Goal: Task Accomplishment & Management: Use online tool/utility

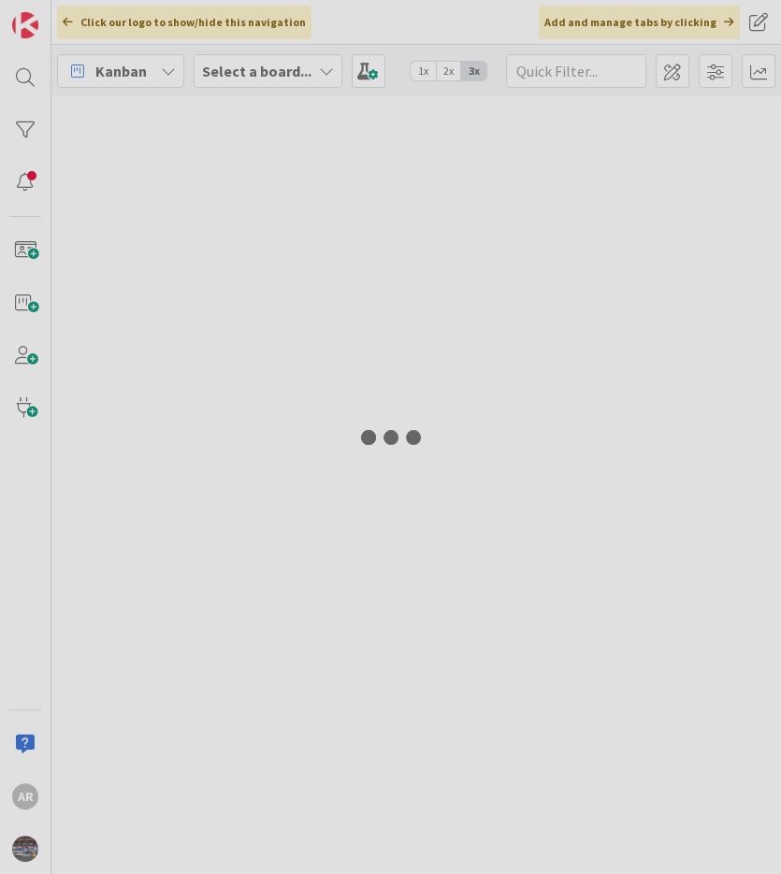
type input "zcloud"
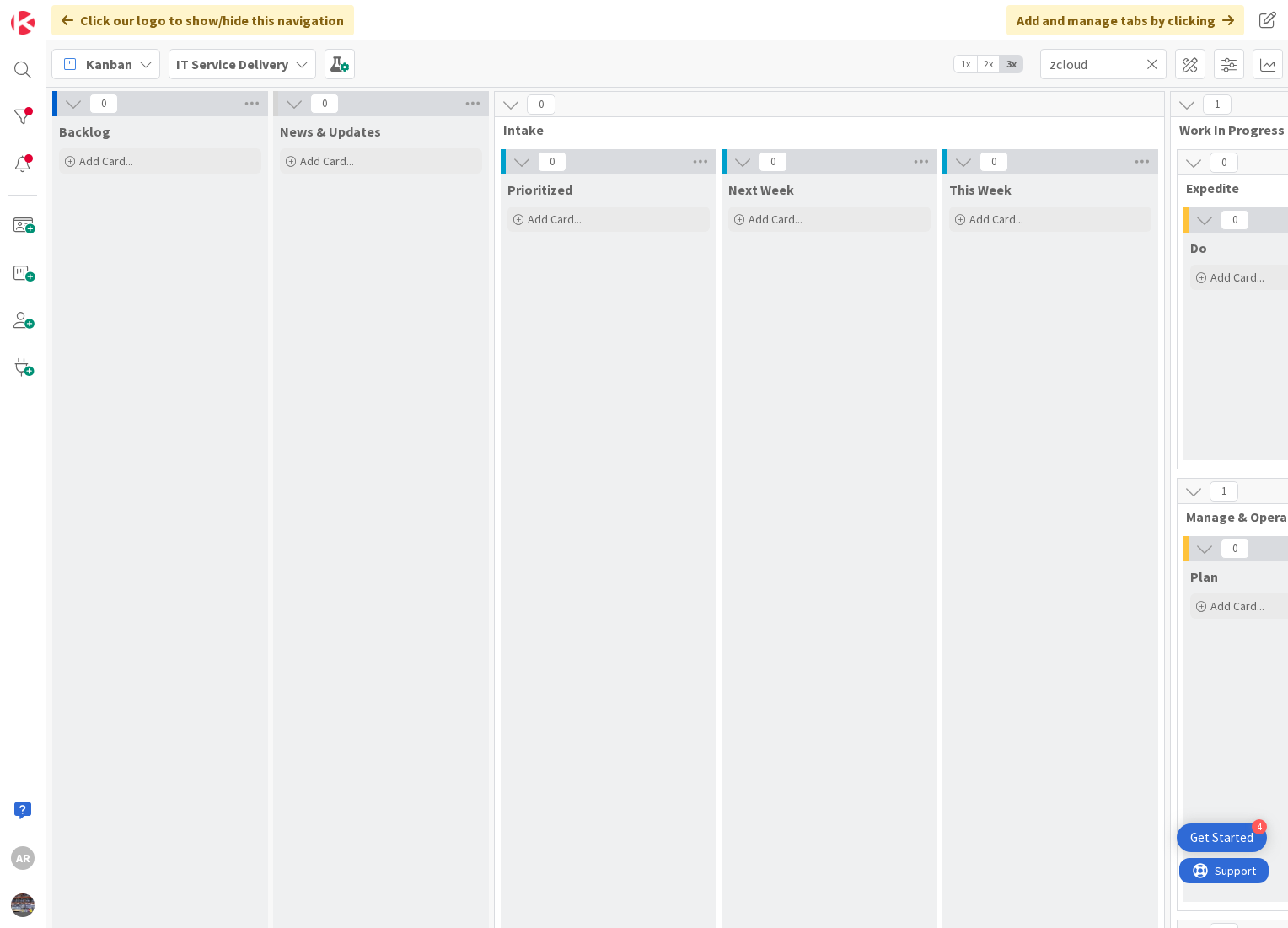
click at [704, 60] on icon at bounding box center [1152, 64] width 12 height 15
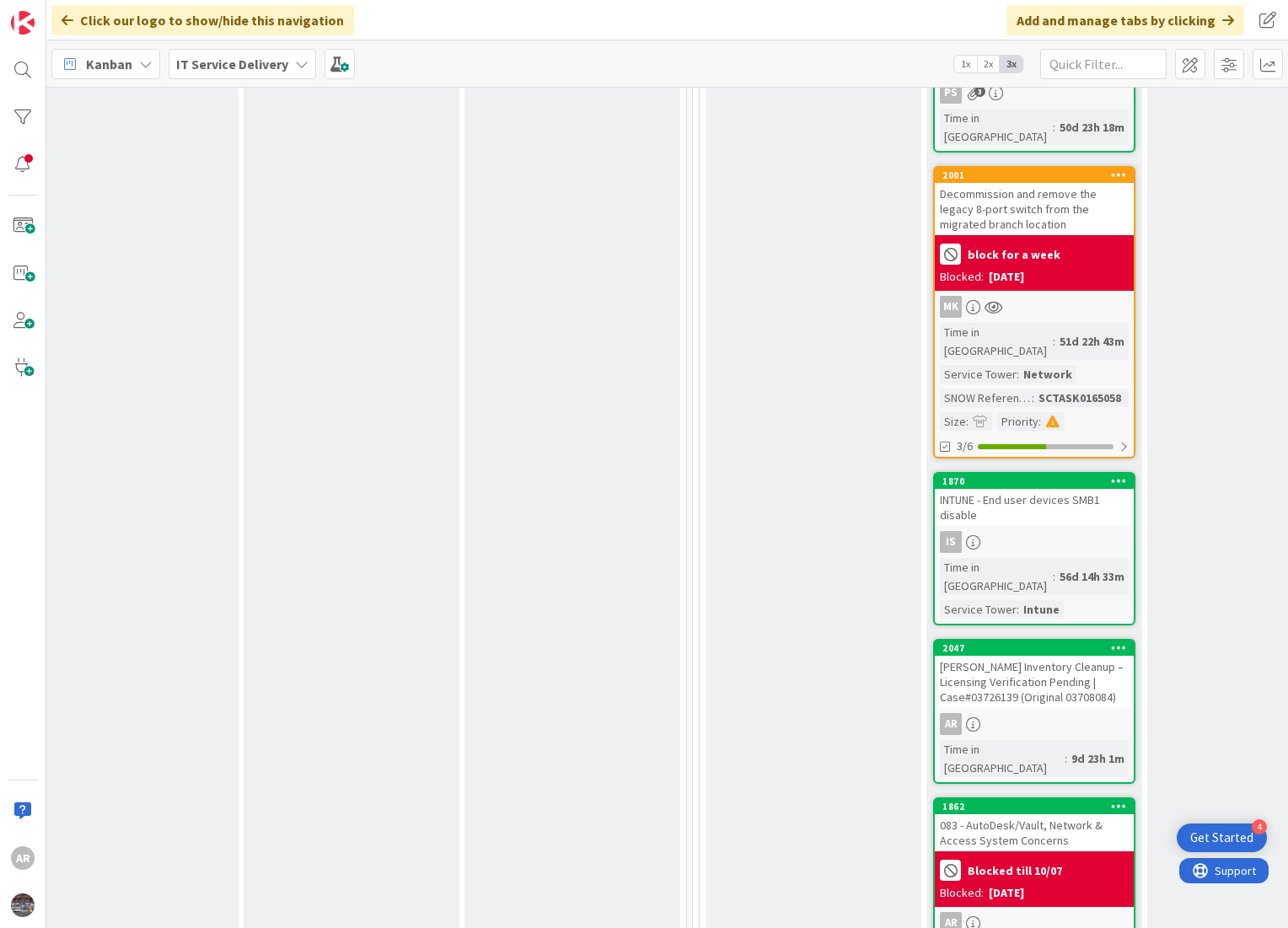
scroll to position [2530, 478]
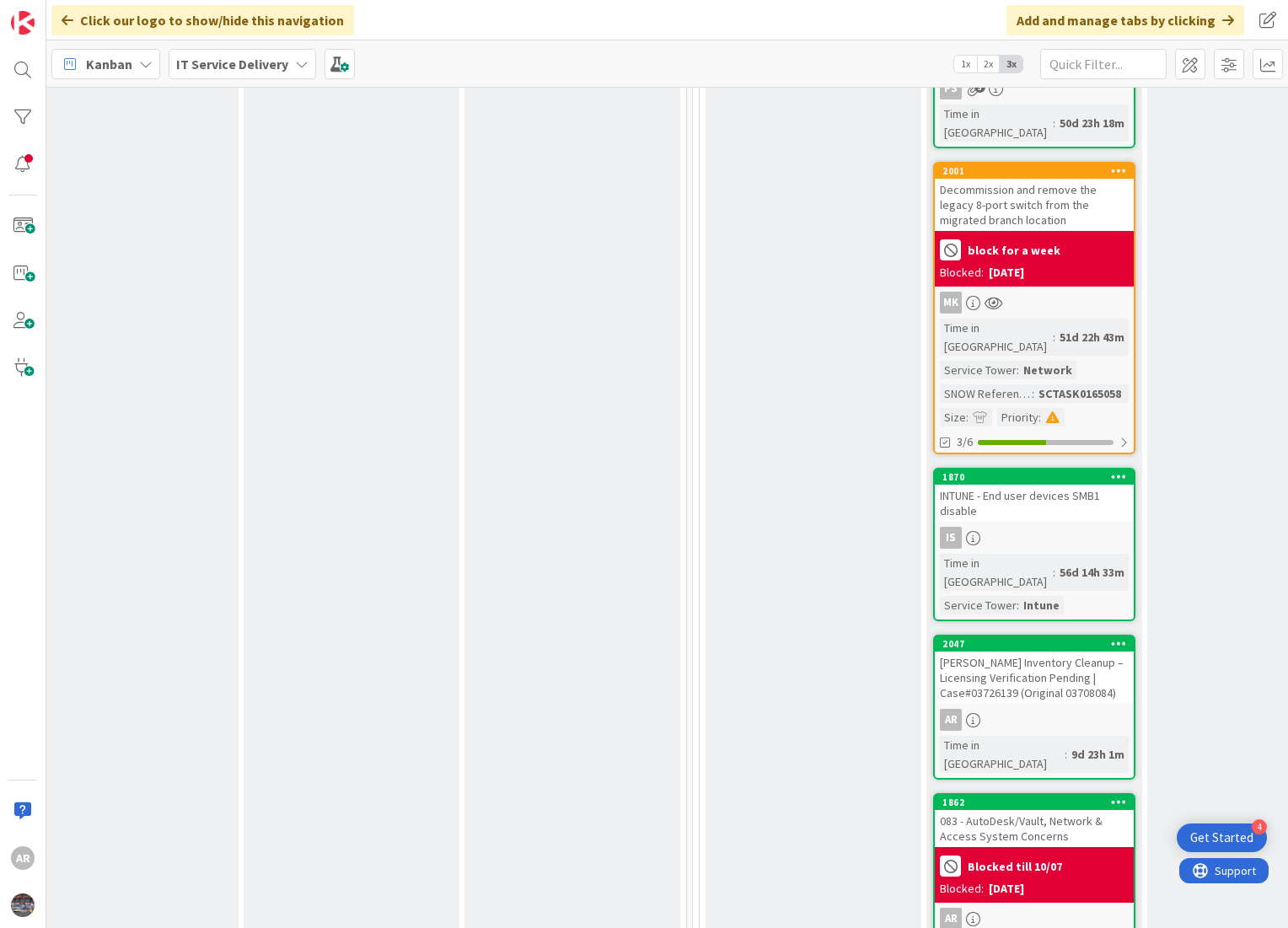
click at [704, 652] on div "[PERSON_NAME] Inventory Cleanup – Licensing Verification Pending | Case#0372613…" at bounding box center [1035, 678] width 199 height 52
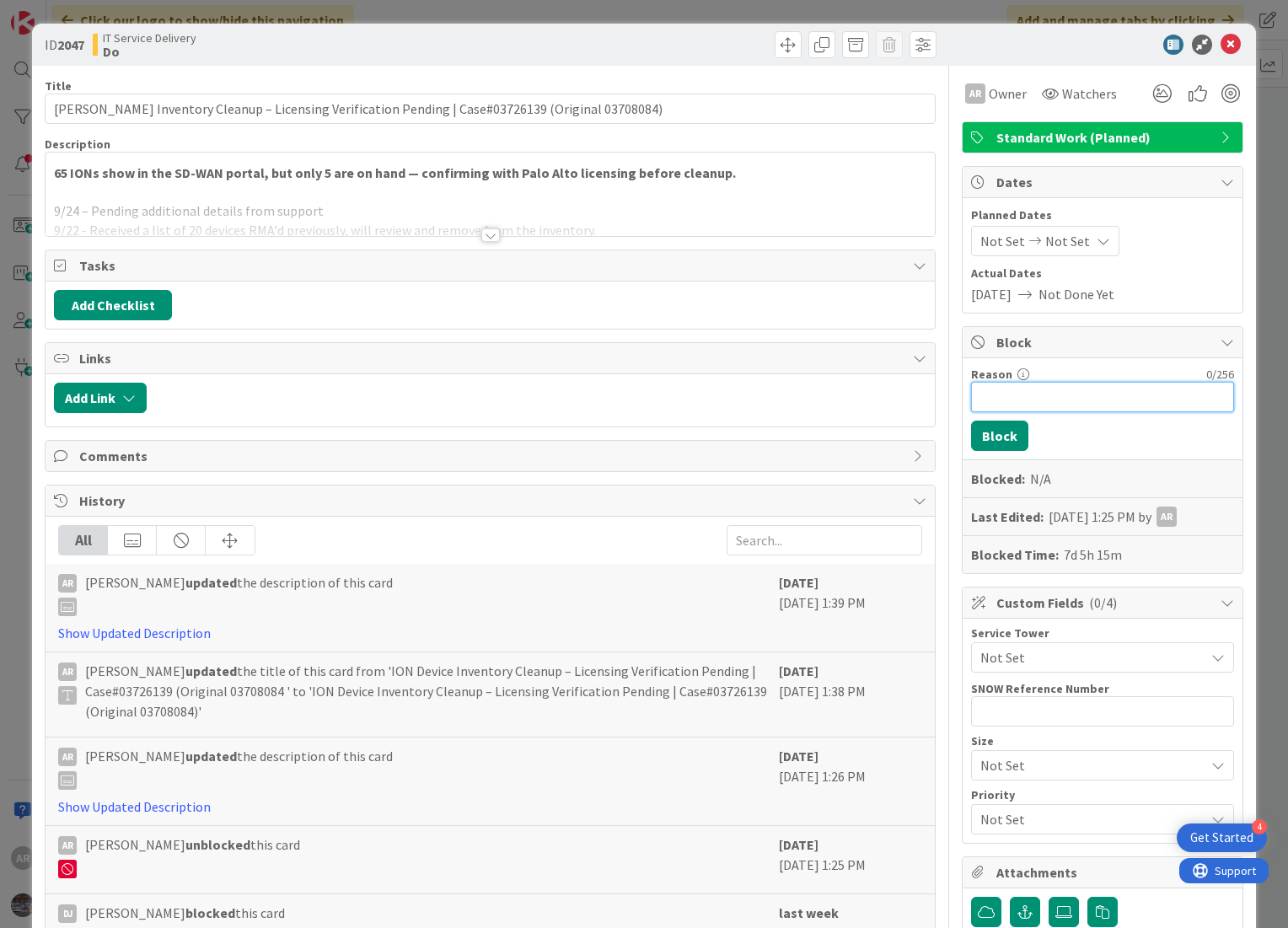
click at [704, 395] on input "Reason" at bounding box center [1103, 397] width 263 height 31
type input "Blocked till10/07"
click at [704, 434] on button "Block" at bounding box center [1000, 436] width 58 height 31
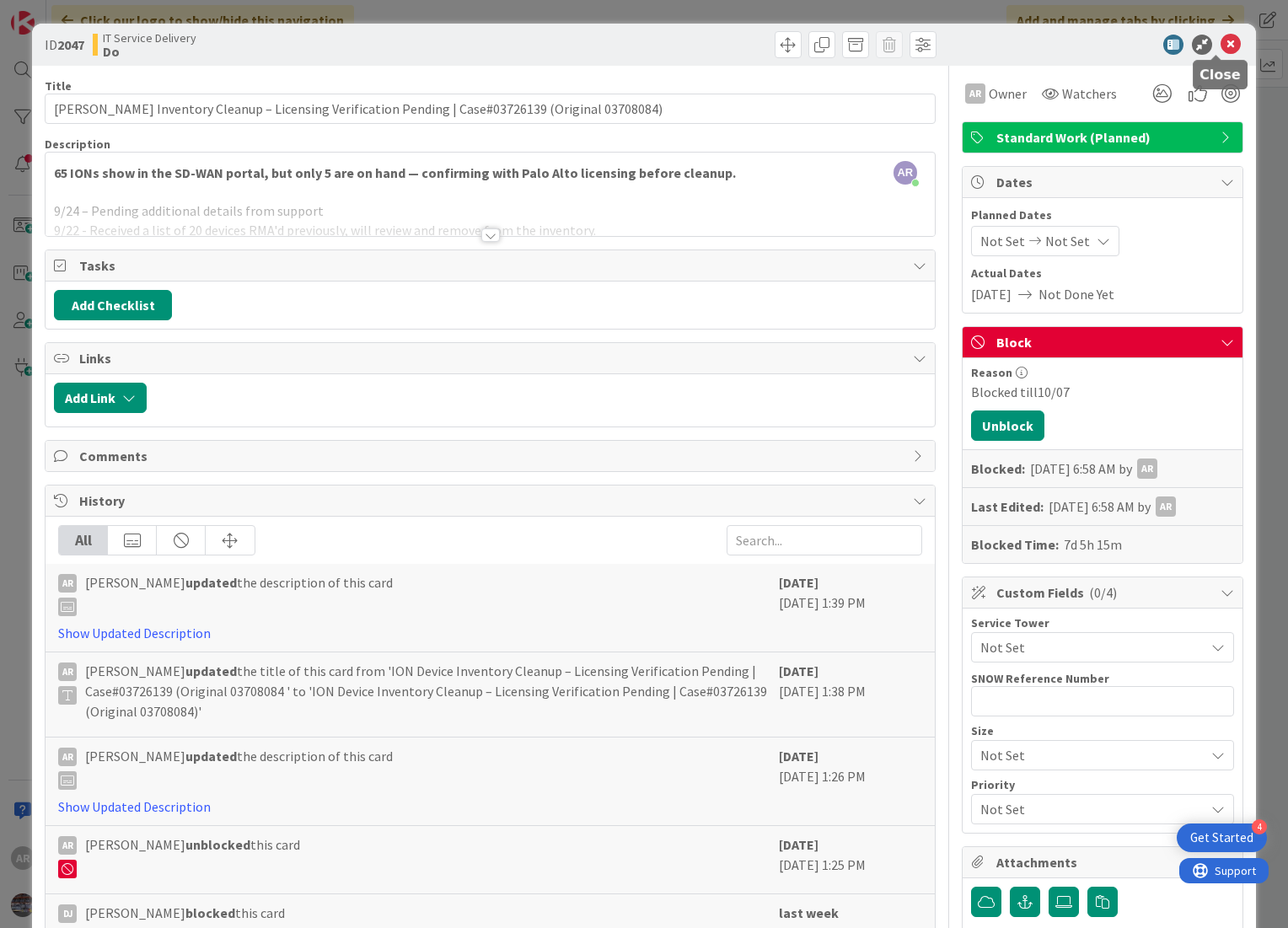
click at [704, 39] on icon at bounding box center [1231, 44] width 20 height 20
